Goal: Information Seeking & Learning: Learn about a topic

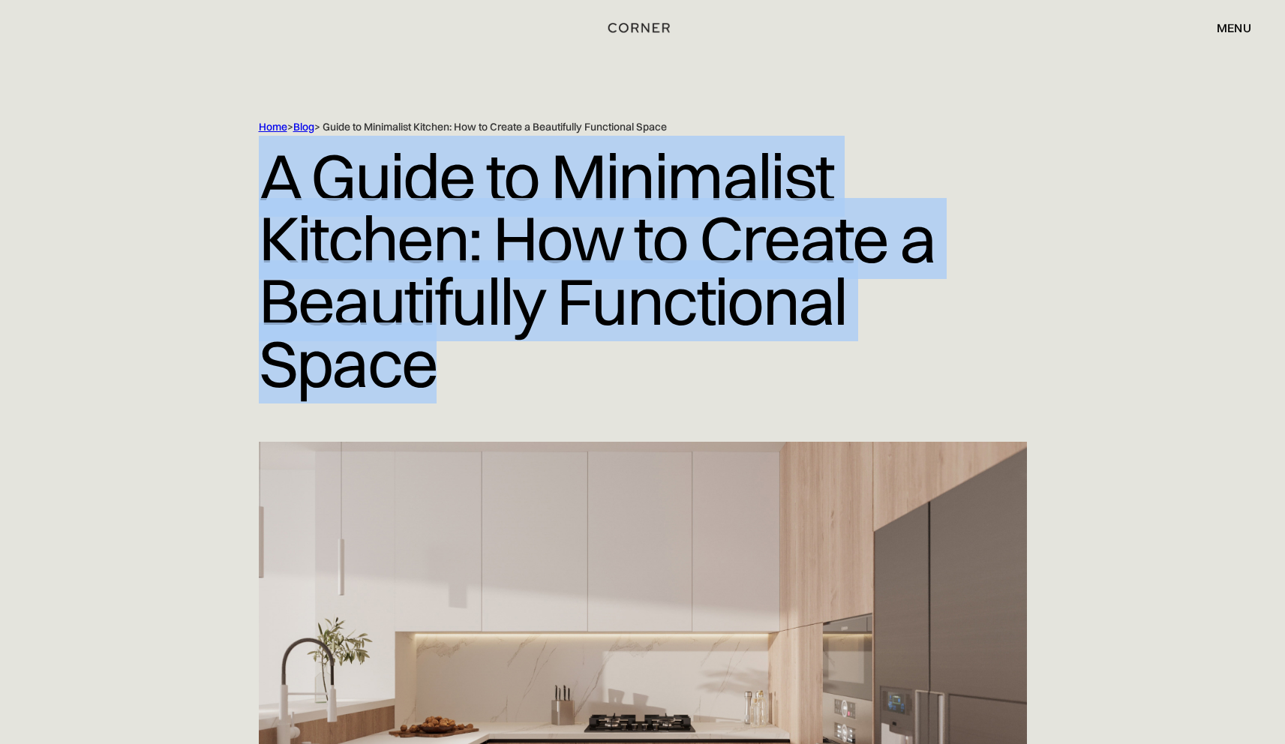
drag, startPoint x: 267, startPoint y: 179, endPoint x: 469, endPoint y: 385, distance: 288.1
click at [469, 385] on h1 "A Guide to Minimalist Kitchen: How to Create a Beautifully Functional Space" at bounding box center [643, 270] width 768 height 272
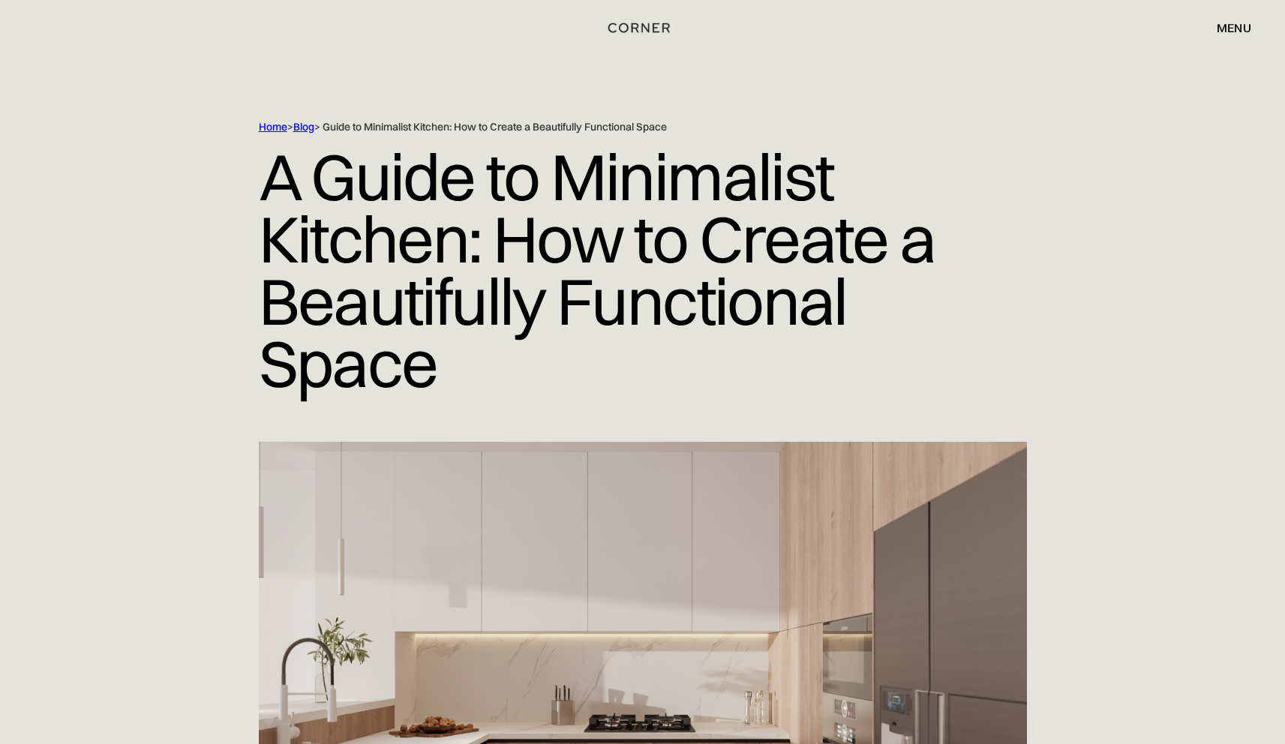
click at [444, 381] on h1 "A Guide to Minimalist Kitchen: How to Create a Beautifully Functional Space" at bounding box center [643, 270] width 768 height 272
click at [511, 357] on h1 "A Guide to Minimalist Kitchen: How to Create a Beautifully Functional Space" at bounding box center [643, 270] width 768 height 272
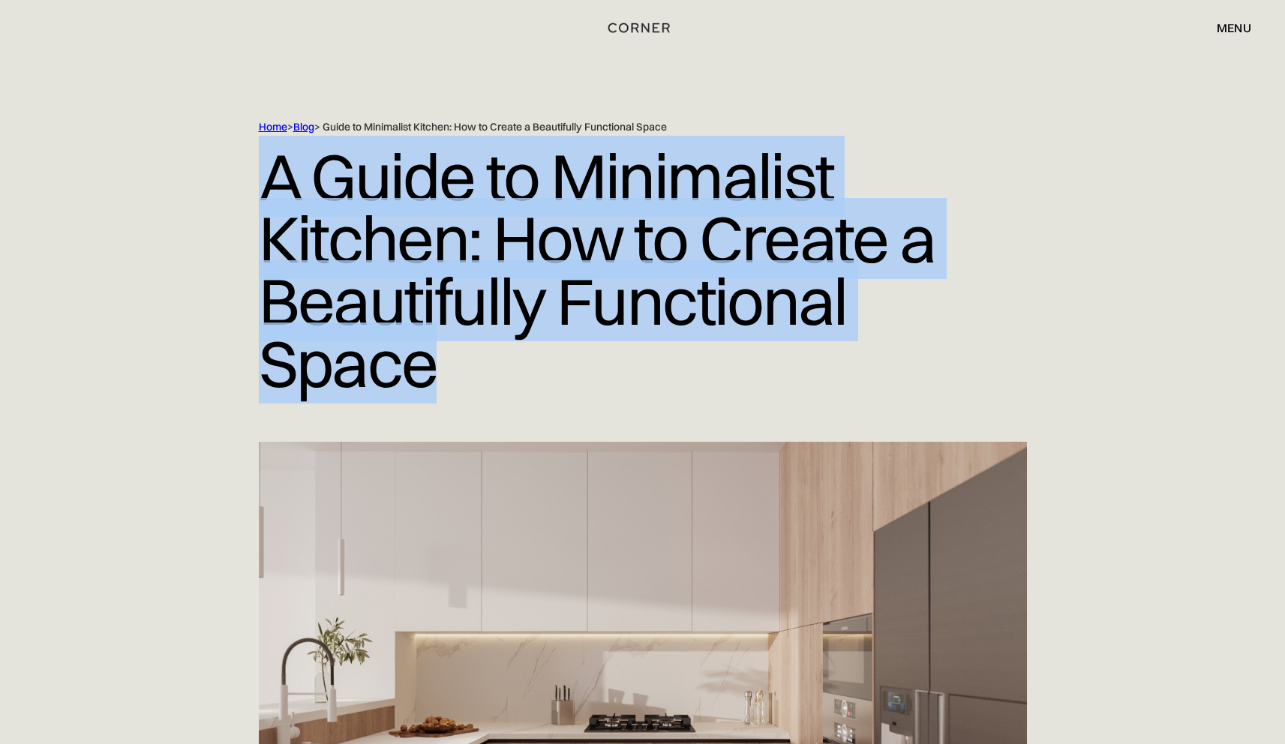
drag, startPoint x: 475, startPoint y: 369, endPoint x: 253, endPoint y: 188, distance: 286.4
click at [253, 188] on div "Home > Blog > Guide to Minimalist Kitchen: How to Create a Beautifully Function…" at bounding box center [643, 281] width 960 height 322
copy h1 "A Guide to Minimalist Kitchen: How to Create a Beautifully Functional Space"
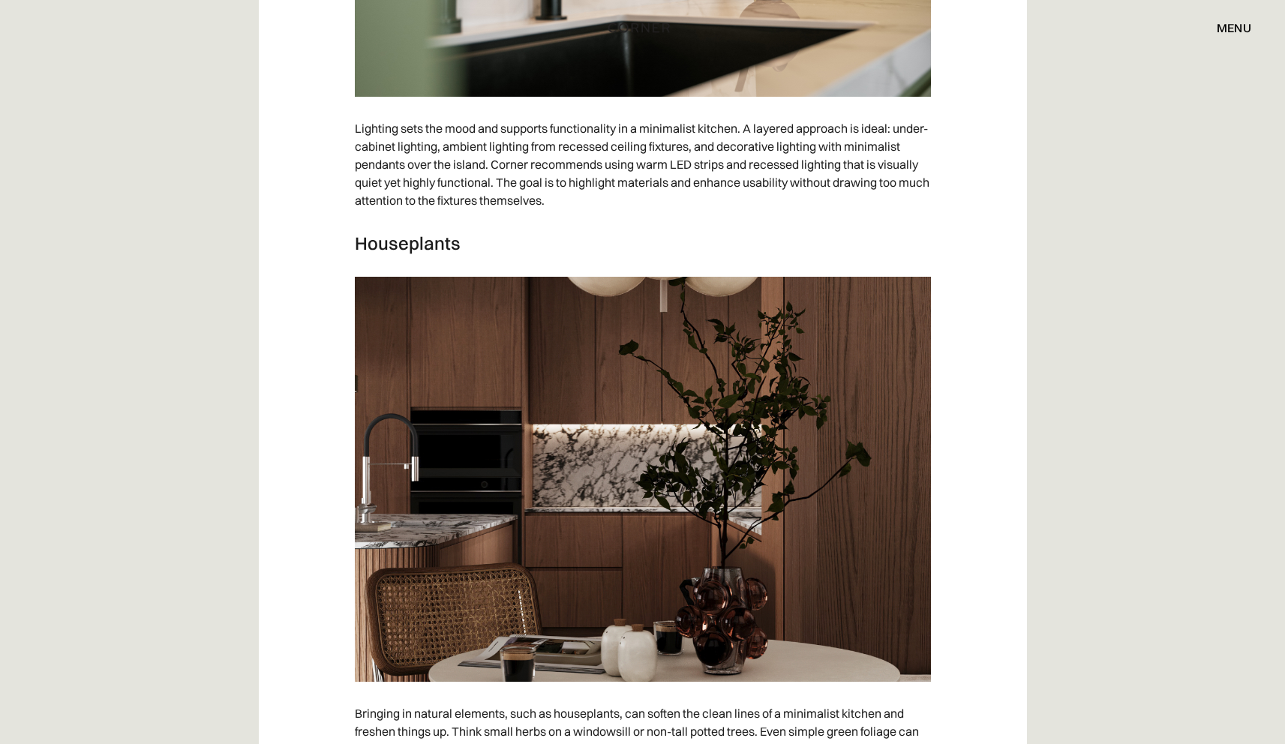
scroll to position [2517, 0]
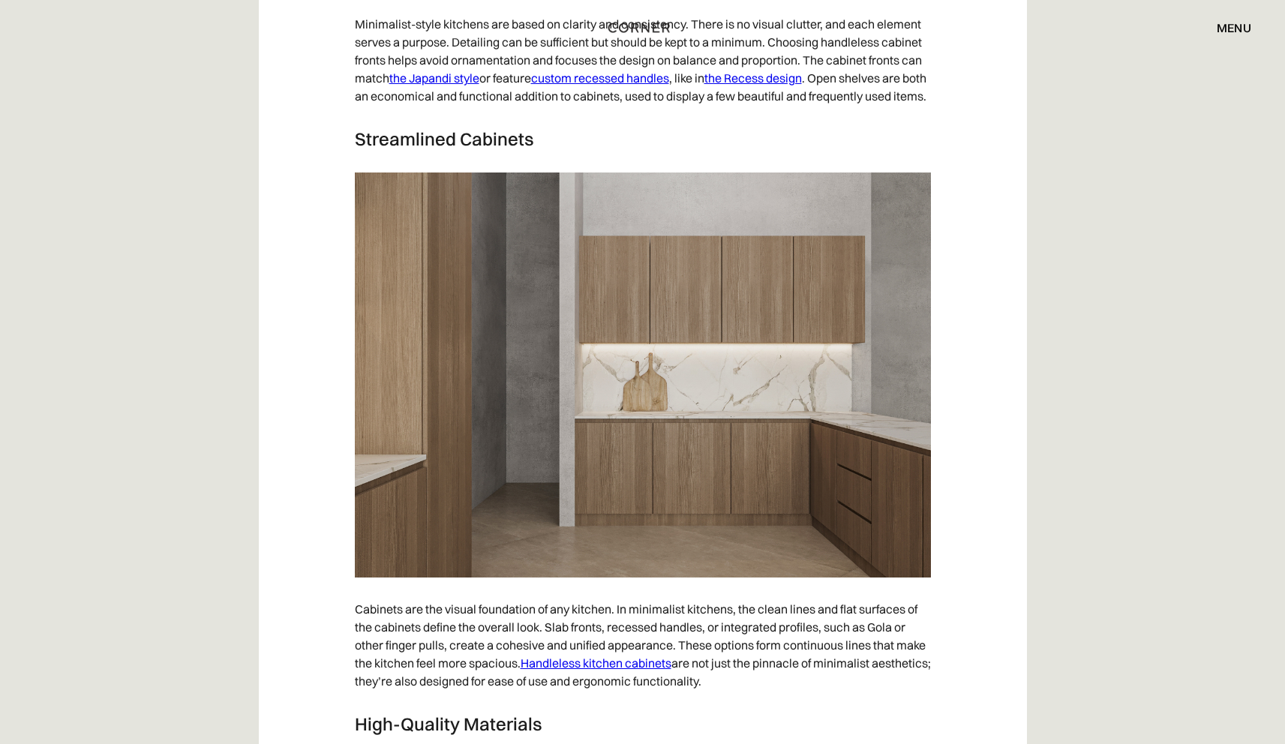
click at [652, 671] on link "Handleless kitchen cabinets" at bounding box center [596, 663] width 151 height 15
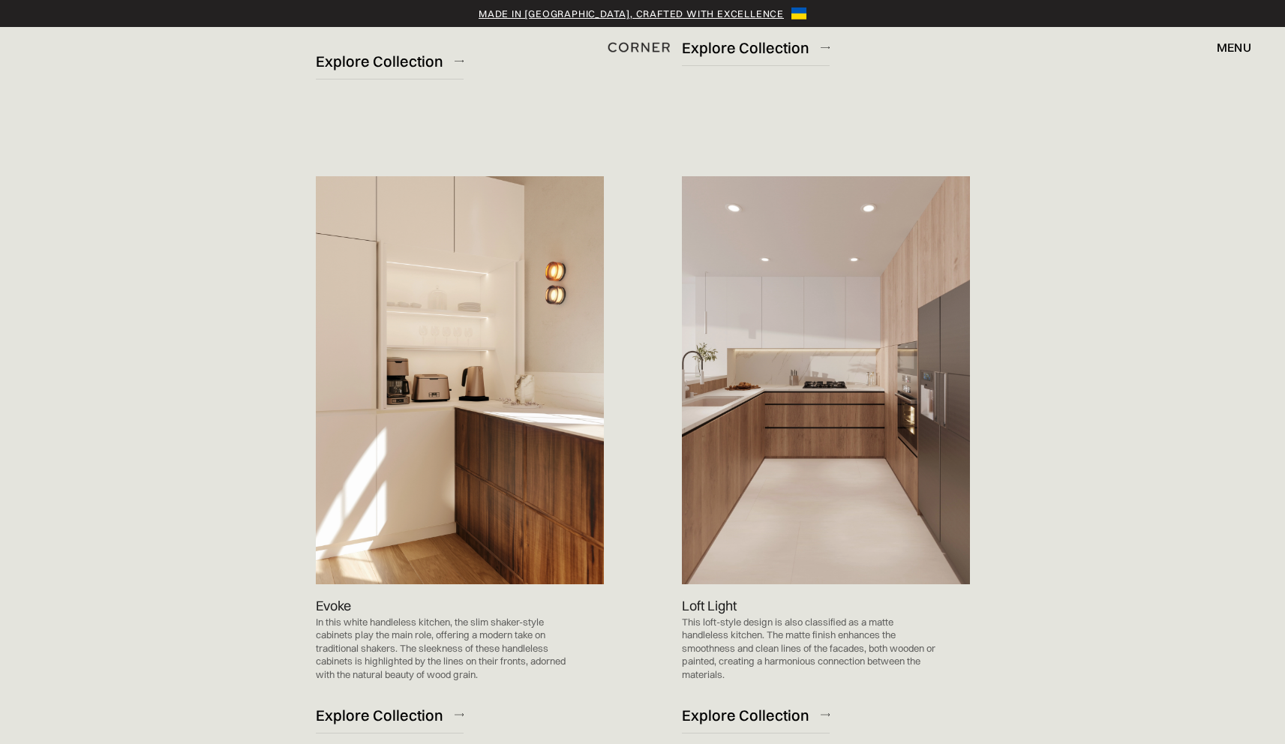
scroll to position [1476, 0]
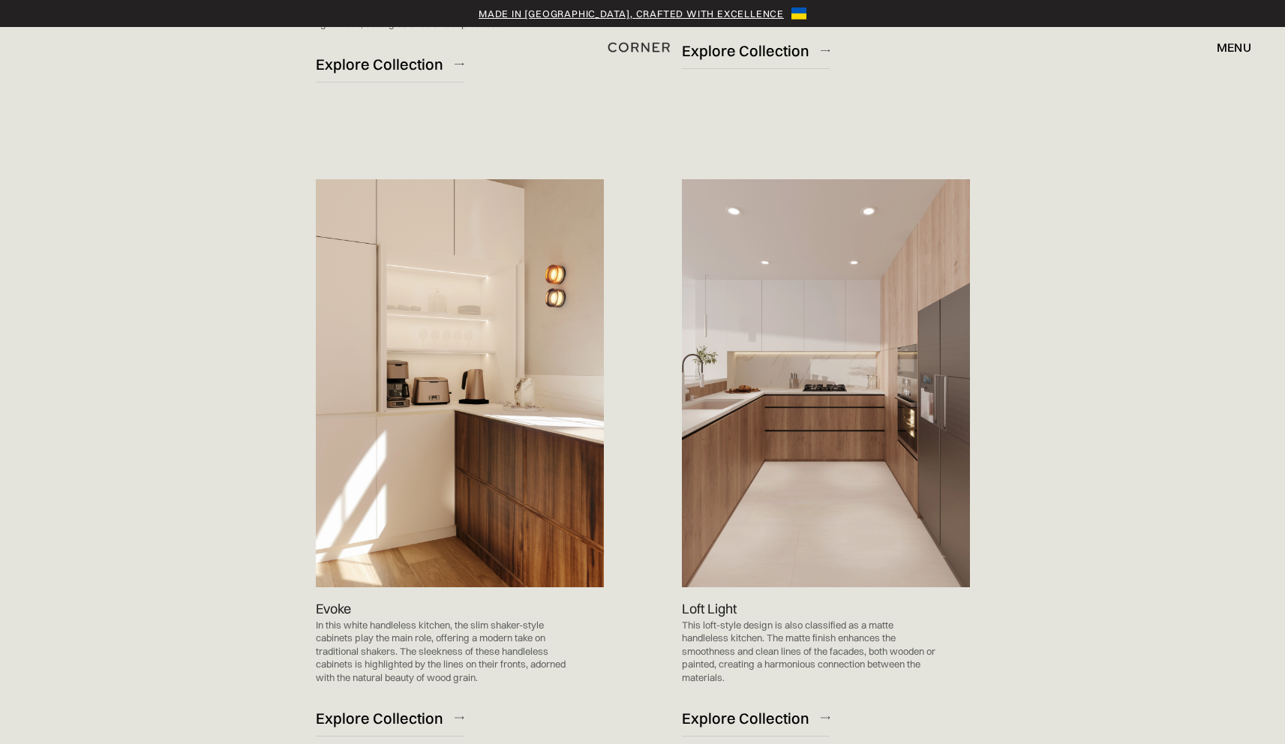
click at [737, 325] on img at bounding box center [826, 383] width 288 height 408
click at [713, 606] on p "Loft Light" at bounding box center [709, 609] width 55 height 20
click at [894, 636] on p "This loft-style design is also classified as a matte handleless kitchen. The ma…" at bounding box center [811, 652] width 258 height 66
click at [740, 636] on p "This loft-style design is also classified as a matte handleless kitchen. The ma…" at bounding box center [811, 652] width 258 height 66
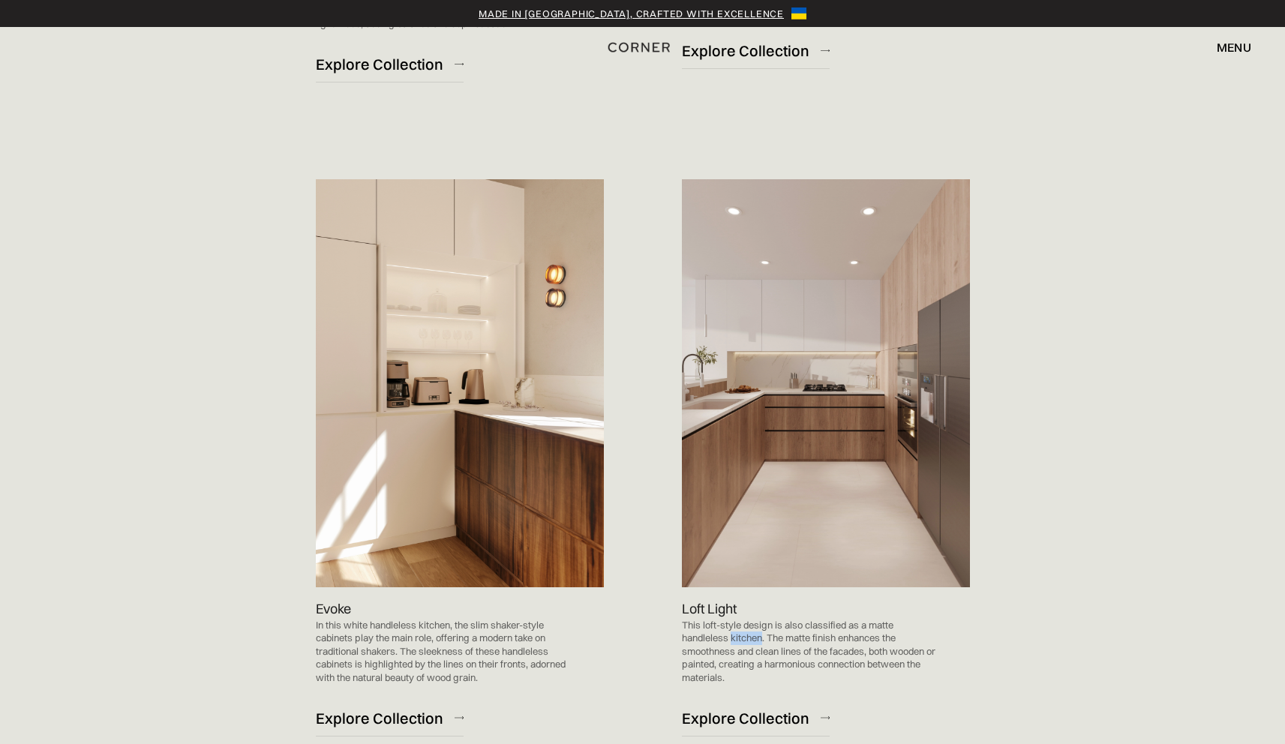
click at [740, 636] on p "This loft-style design is also classified as a matte handleless kitchen. The ma…" at bounding box center [811, 652] width 258 height 66
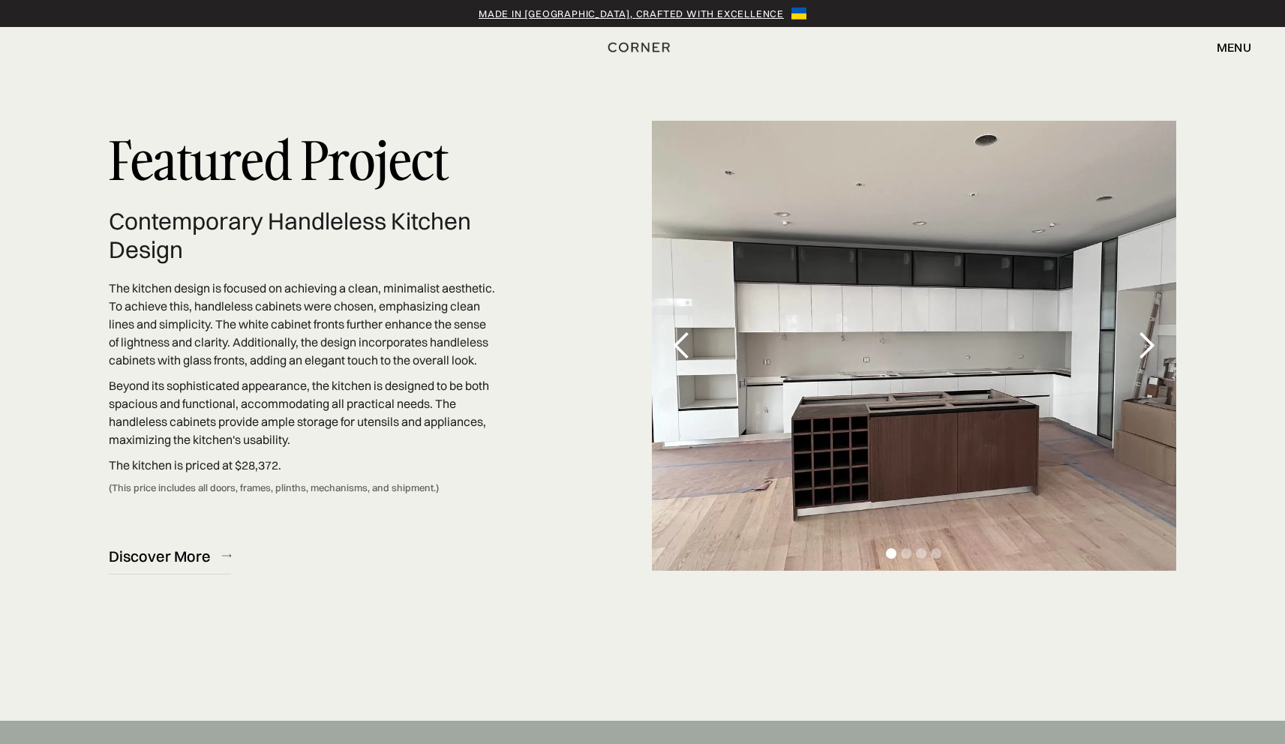
scroll to position [4550, 0]
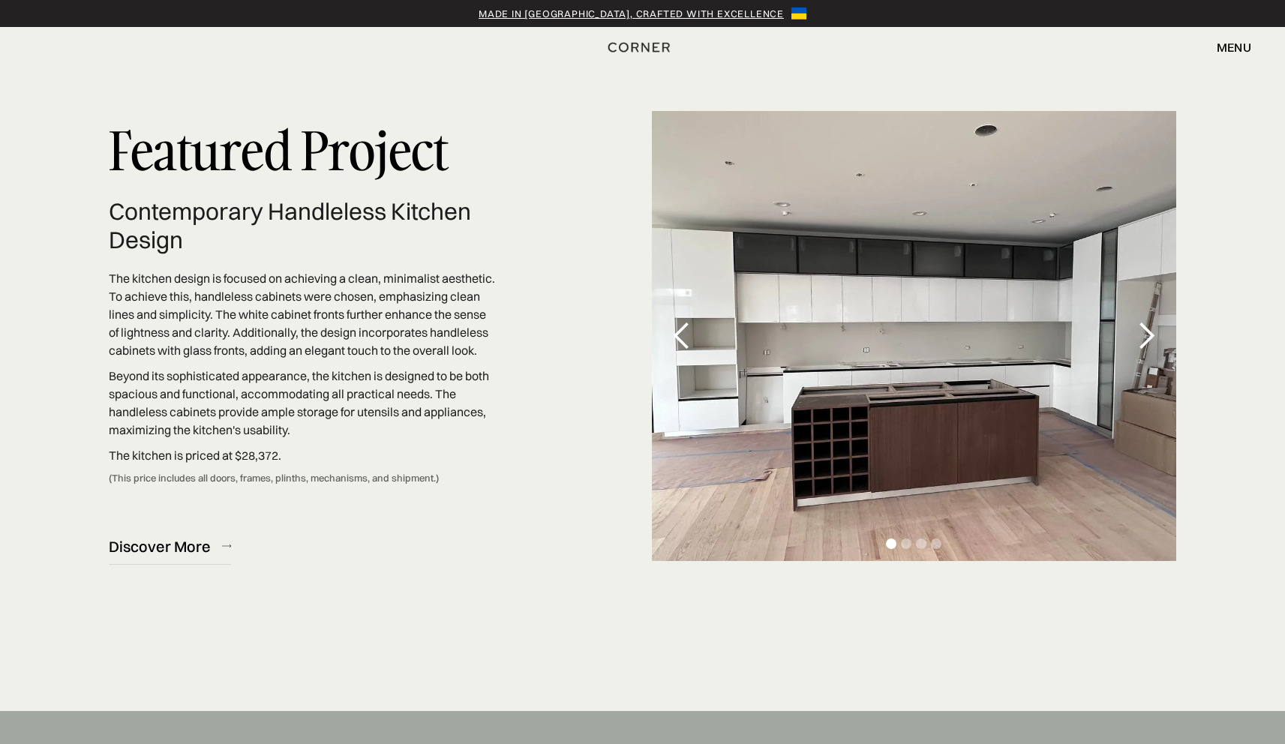
click at [1144, 347] on div "next slide" at bounding box center [1146, 336] width 30 height 30
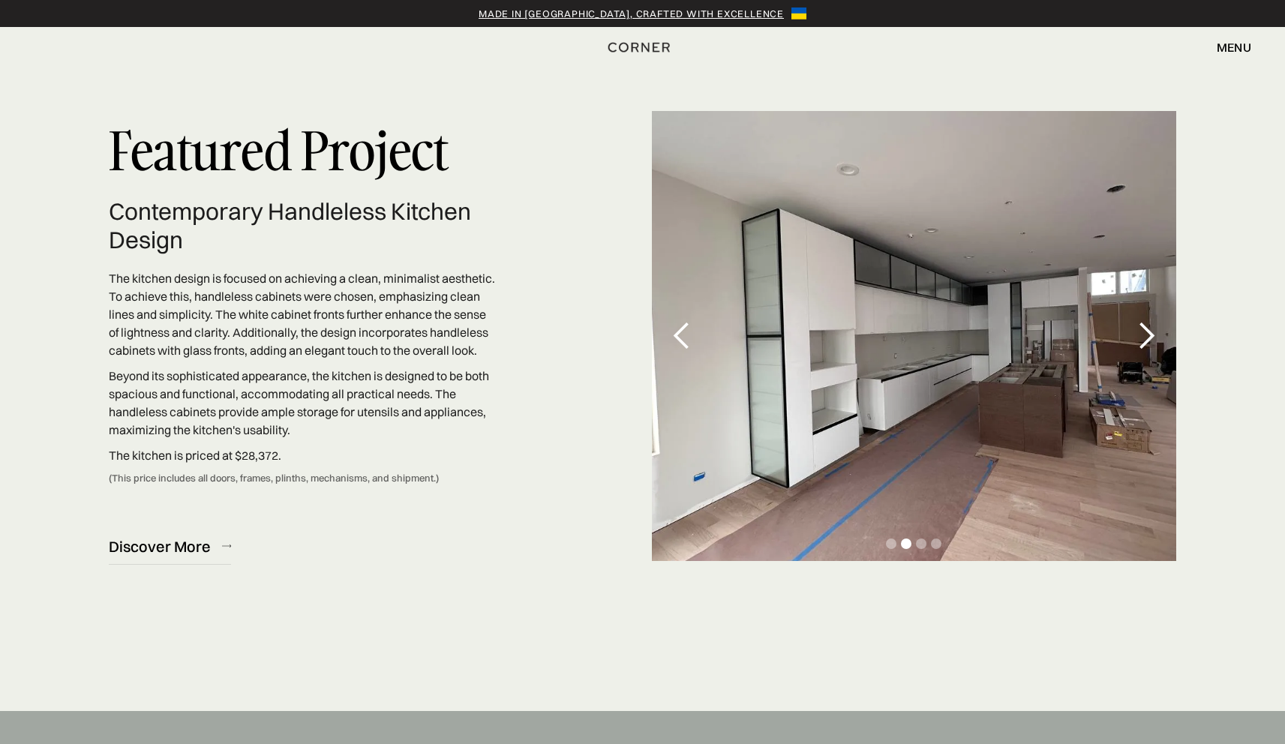
click at [1144, 347] on div "next slide" at bounding box center [1146, 336] width 30 height 30
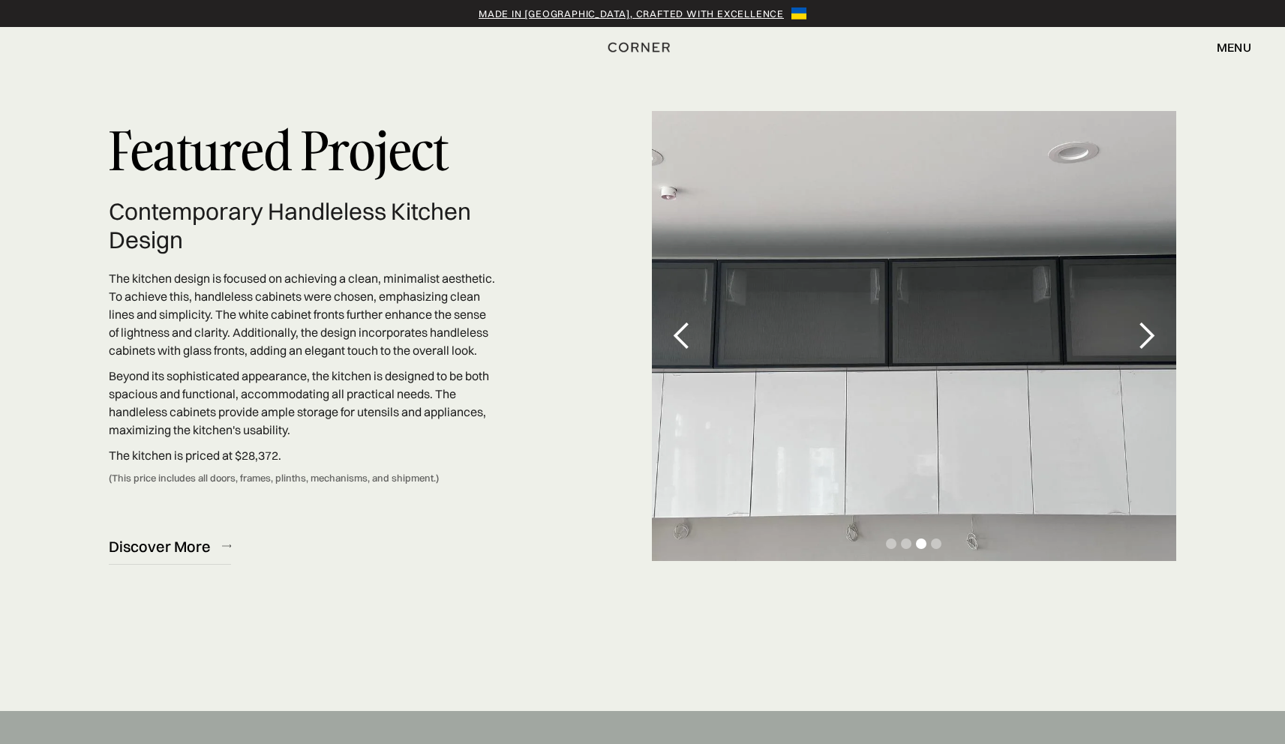
click at [1144, 347] on div "next slide" at bounding box center [1146, 336] width 30 height 30
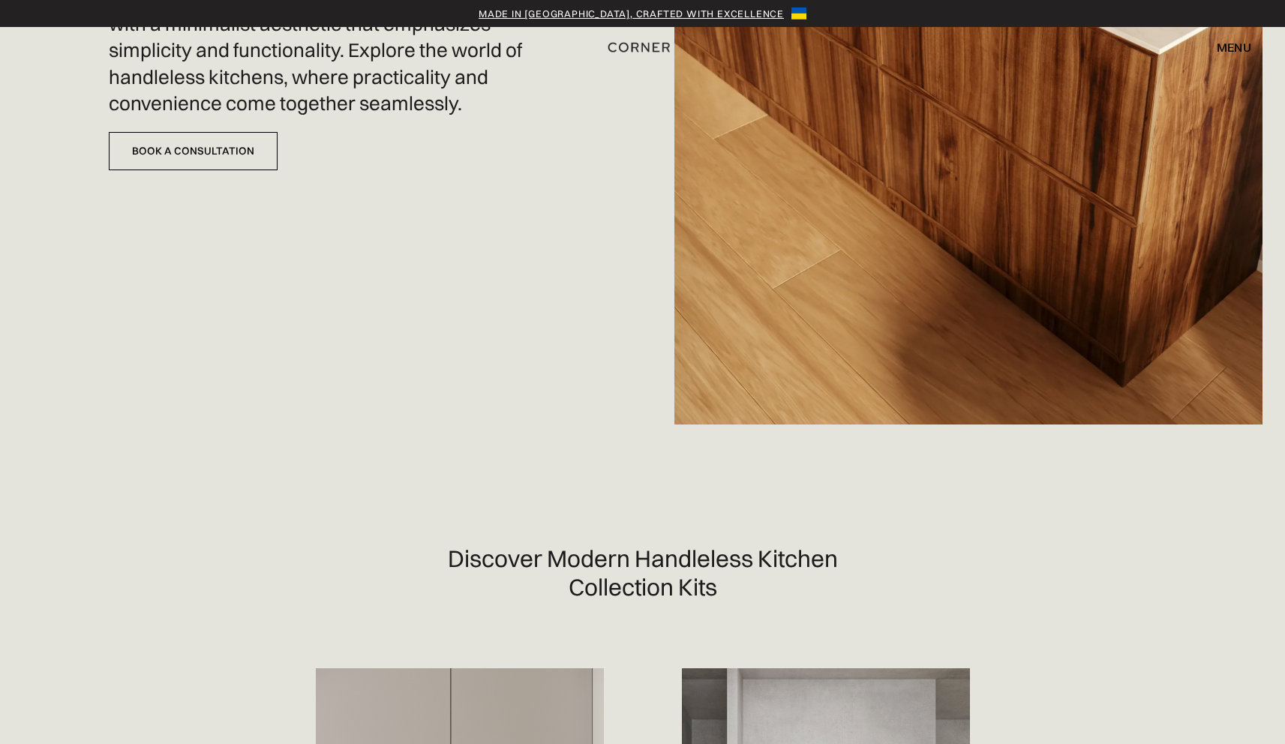
scroll to position [0, 0]
